Goal: Task Accomplishment & Management: Manage account settings

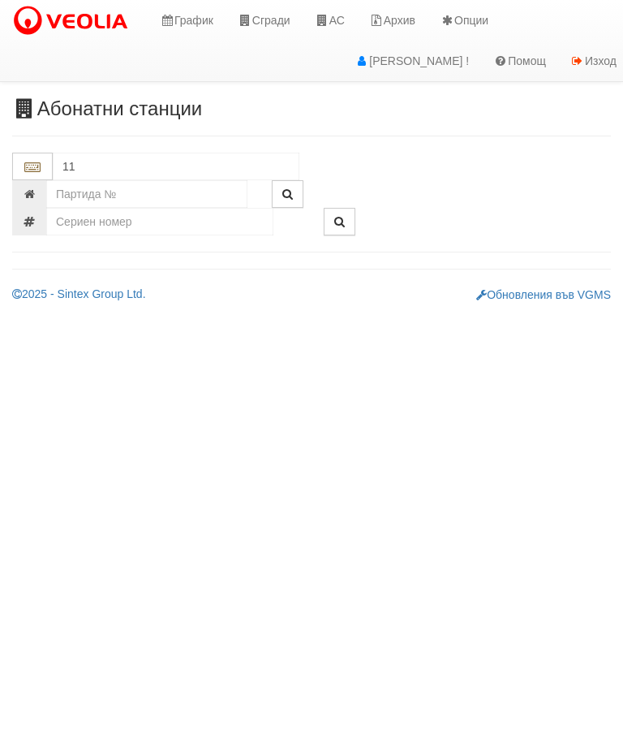
type input "112"
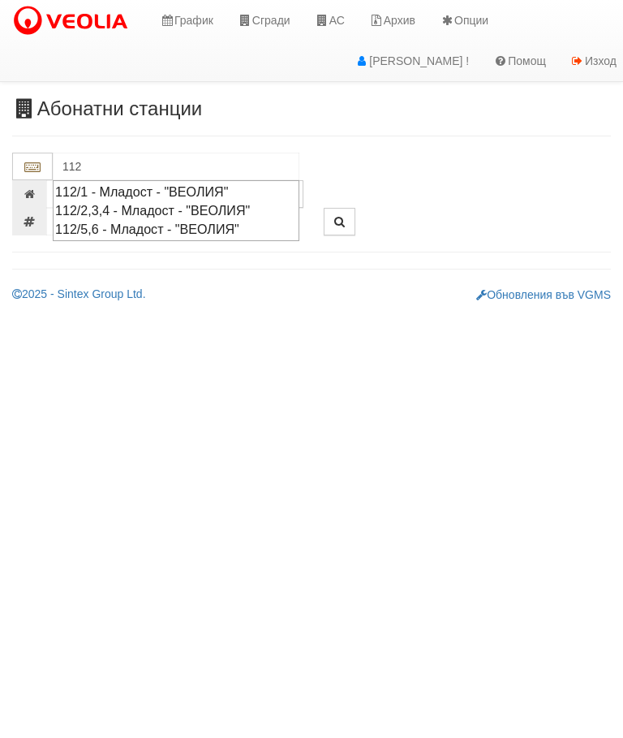
click at [167, 235] on div "112/5,6 - Младост - "ВЕОЛИЯ"" at bounding box center [176, 229] width 242 height 19
type input "112/5,6 - Младост - "ВЕОЛИЯ""
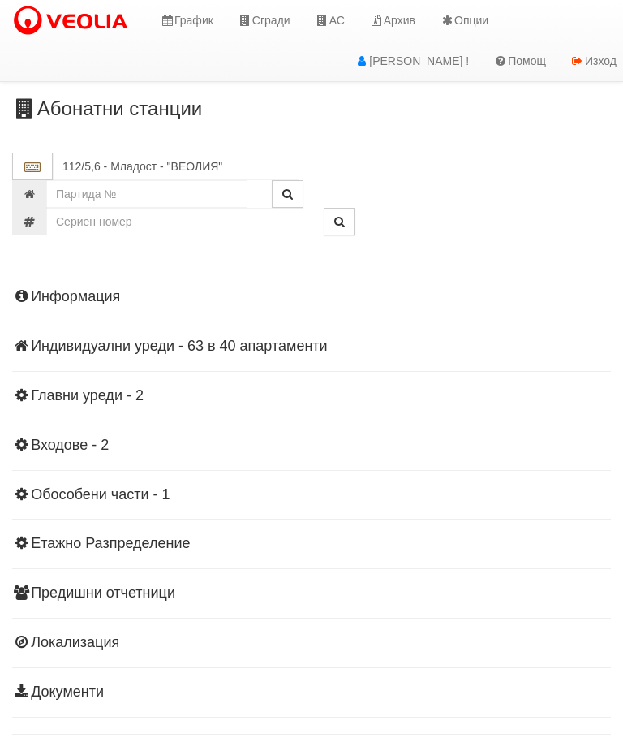
click at [45, 461] on div "Информация Параметри Брой Апартаменти: 40 Ползватели 08/2025 60 % 0 % 89" at bounding box center [311, 493] width 599 height 448
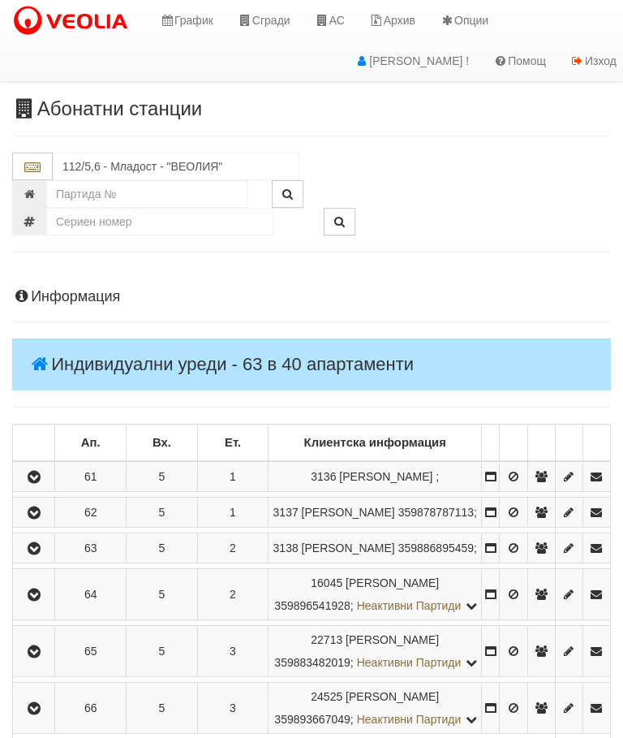
click at [32, 489] on button "button" at bounding box center [33, 476] width 37 height 24
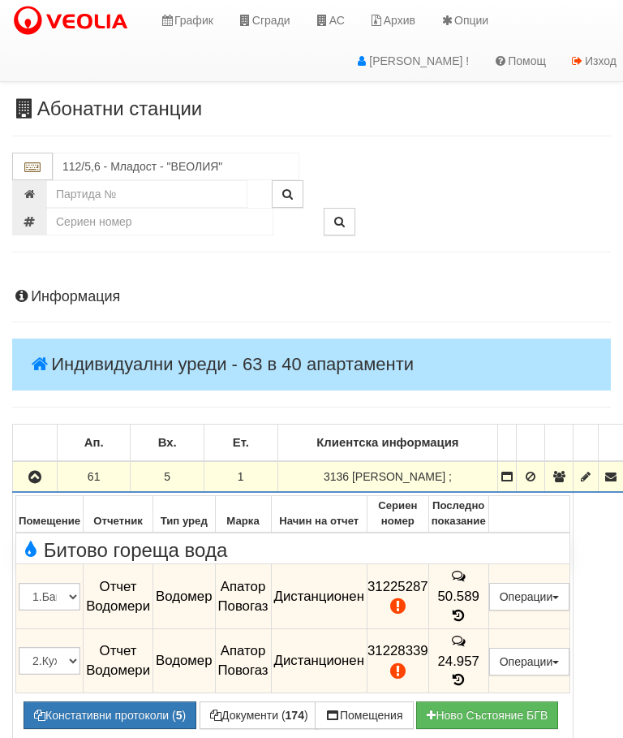
click at [125, 701] on button "Констативни протоколи ( 5 )" at bounding box center [110, 715] width 173 height 28
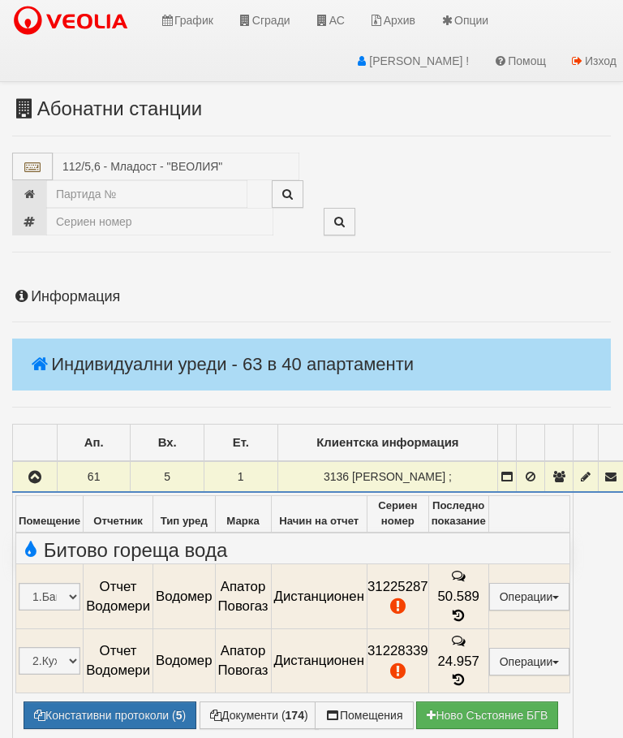
select select "10"
select select "1"
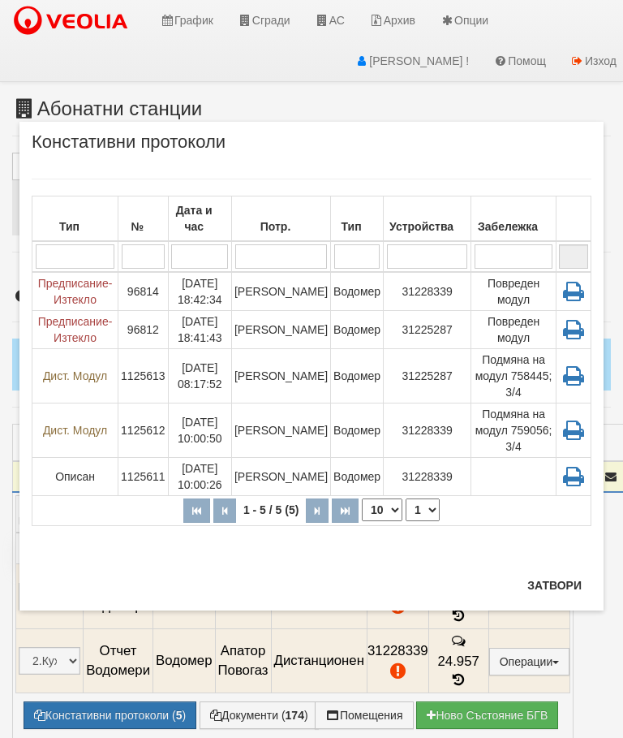
click at [561, 589] on button "Затвори" at bounding box center [555, 585] width 74 height 26
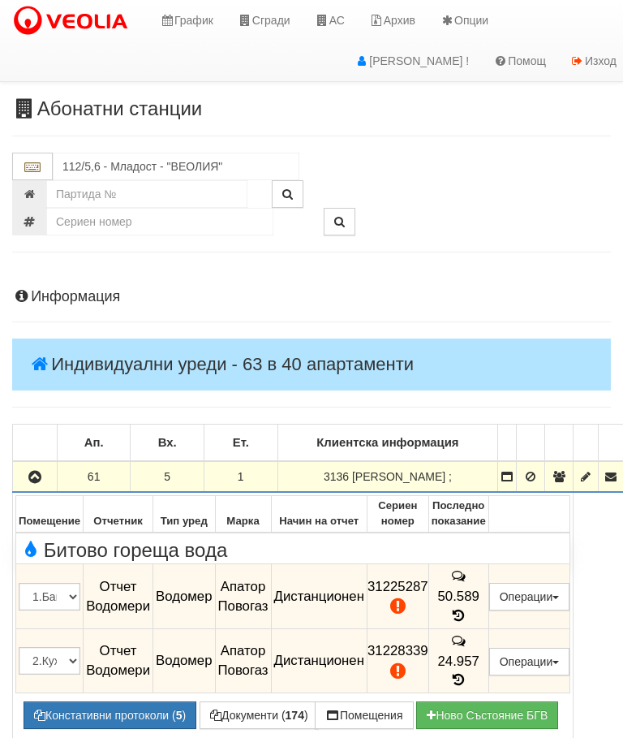
click at [0, 0] on button "Редакция / Протокол" at bounding box center [0, 0] width 0 height 0
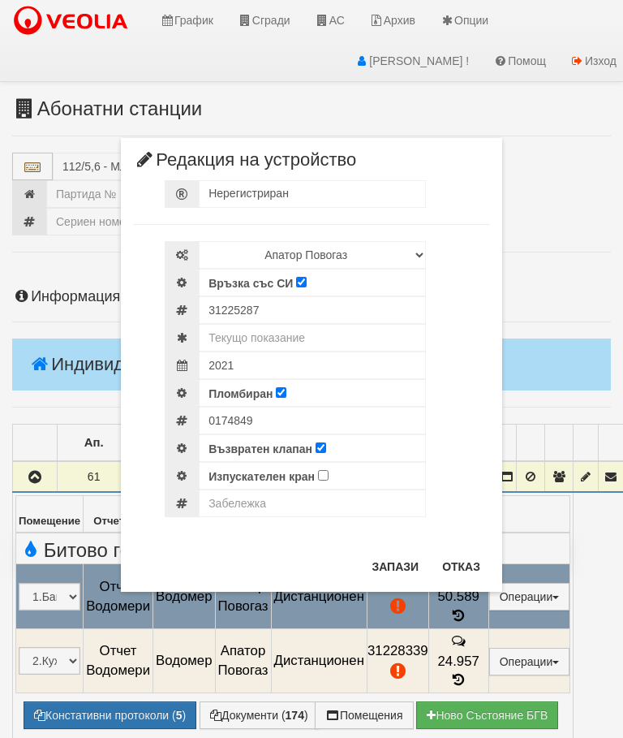
click at [461, 567] on button "Отказ" at bounding box center [462, 567] width 58 height 26
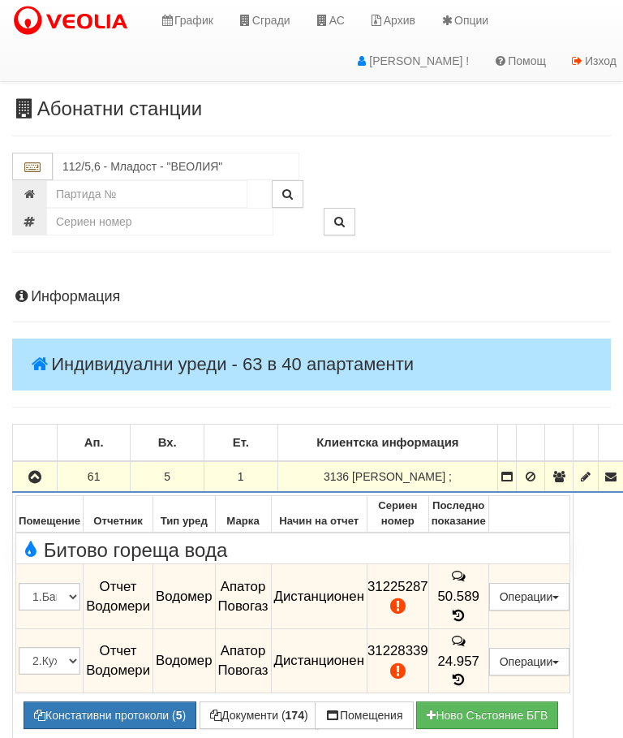
click at [0, 0] on button "Редакция / Протокол" at bounding box center [0, 0] width 0 height 0
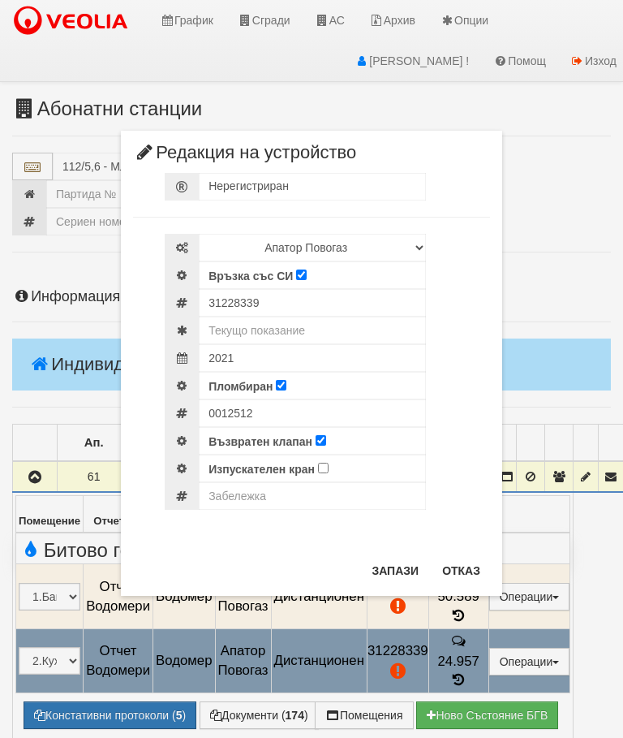
click at [462, 575] on button "Отказ" at bounding box center [462, 571] width 58 height 26
